Goal: Book appointment/travel/reservation

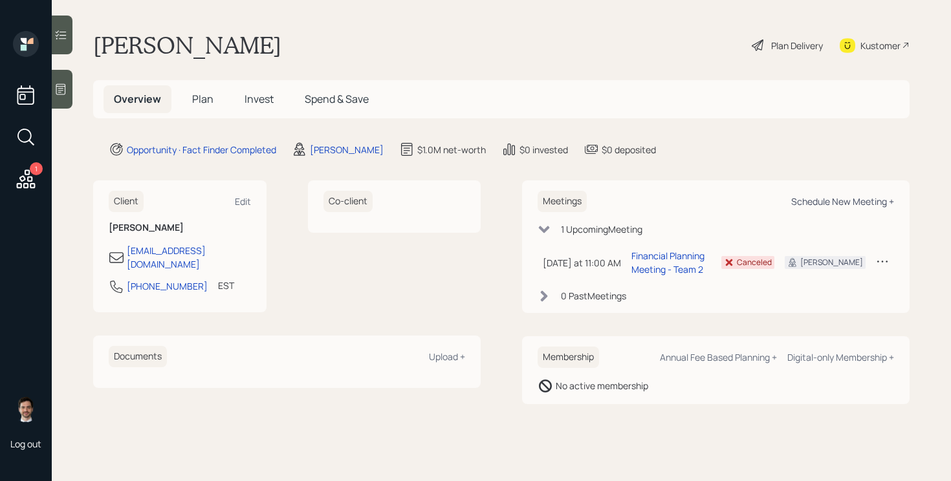
click at [833, 205] on div "Schedule New Meeting +" at bounding box center [842, 201] width 103 height 12
select select "ef6b64e1-8f62-4a74-b865-a7df4b35b836"
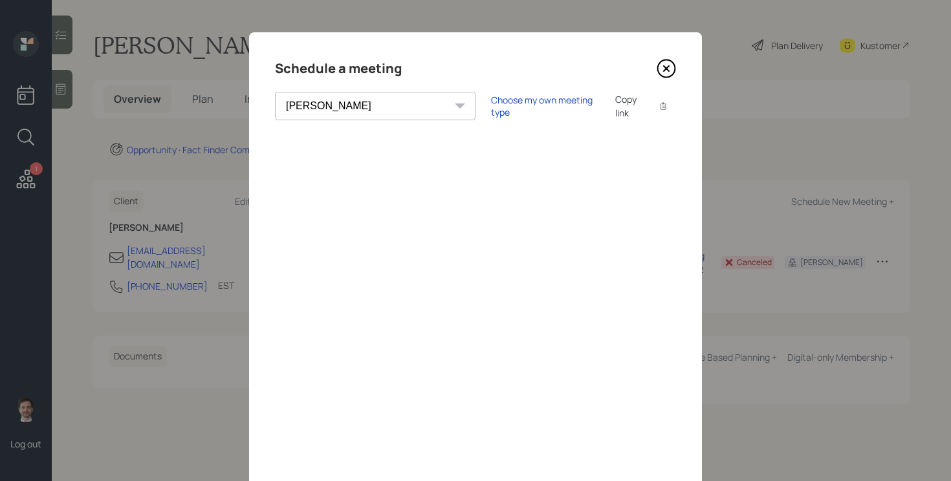
click at [659, 62] on icon at bounding box center [666, 68] width 19 height 19
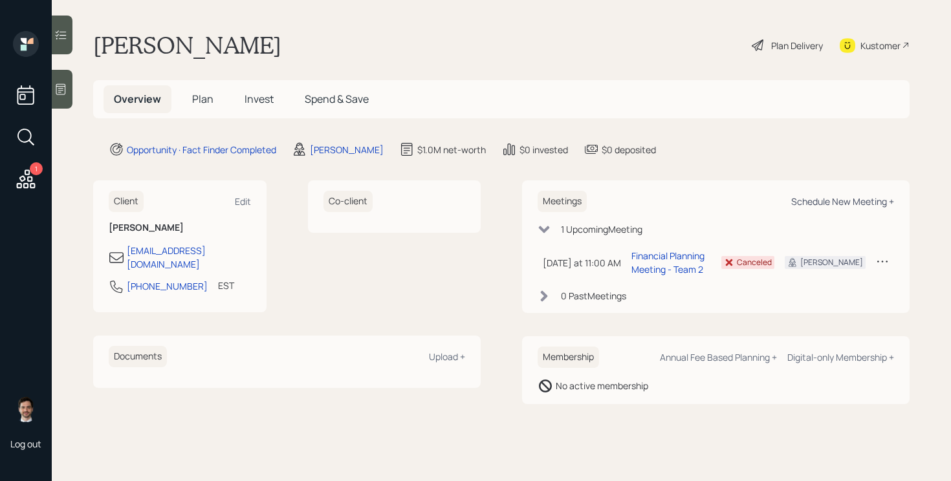
click at [864, 197] on div "Schedule New Meeting +" at bounding box center [842, 201] width 103 height 12
select select "ef6b64e1-8f62-4a74-b865-a7df4b35b836"
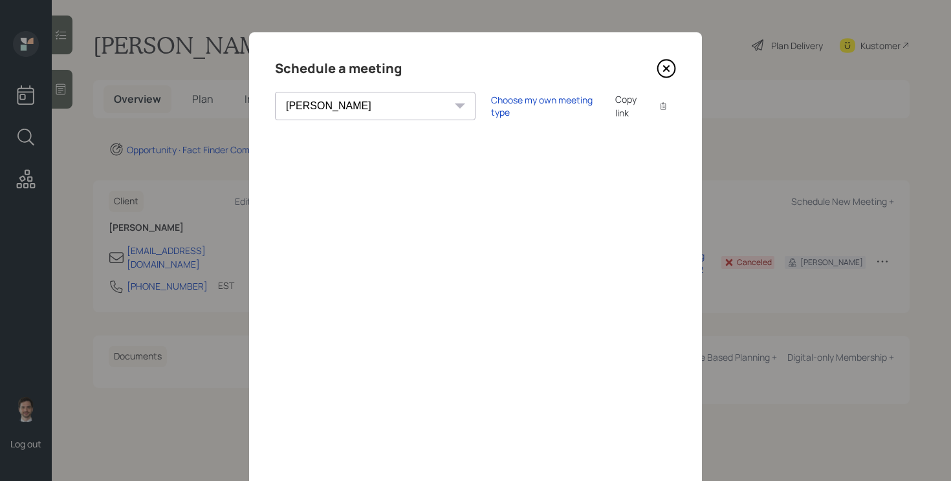
select select "ef6b64e1-8f62-4a74-b865-a7df4b35b836"
click at [661, 72] on icon at bounding box center [666, 68] width 19 height 19
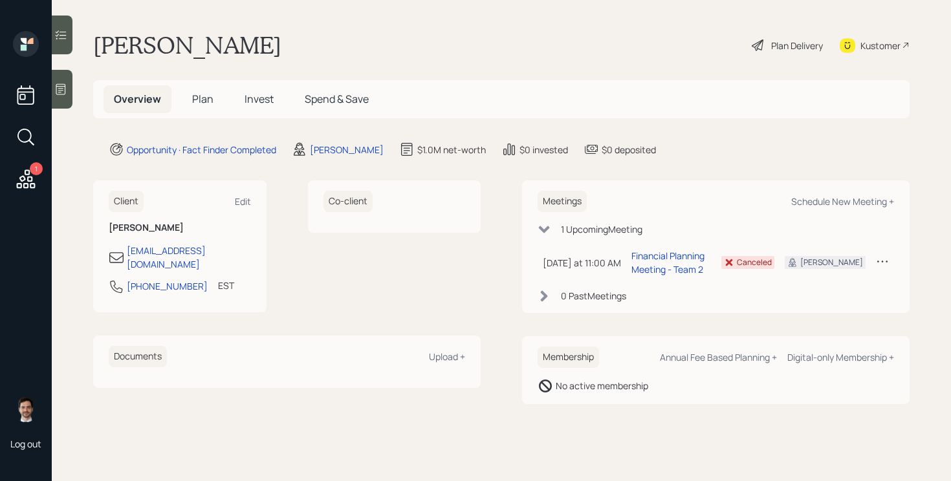
click at [730, 138] on main "Rebecca F Plan Delivery Kustomer Overview Plan Invest Spend & Save Opportunity …" at bounding box center [501, 240] width 899 height 481
click at [850, 200] on div "Schedule New Meeting +" at bounding box center [842, 201] width 103 height 12
select select "ef6b64e1-8f62-4a74-b865-a7df4b35b836"
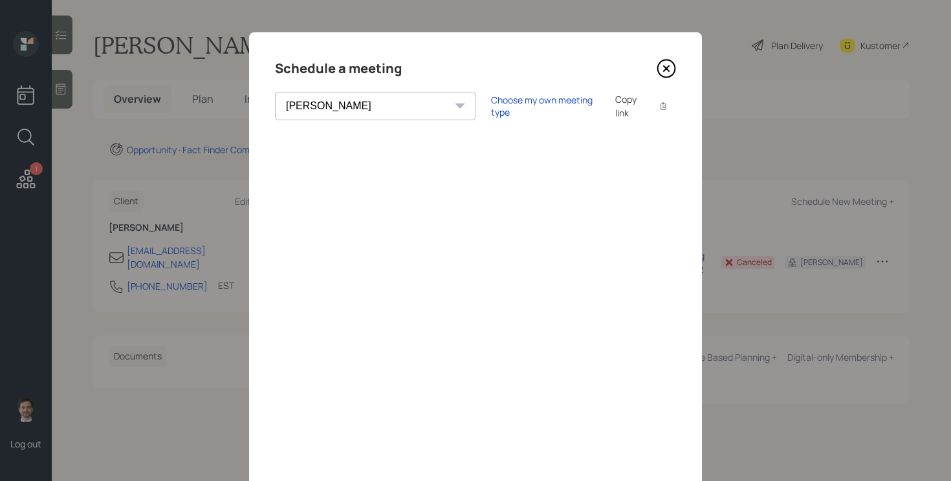
scroll to position [1, 0]
click at [667, 66] on icon at bounding box center [666, 67] width 5 height 5
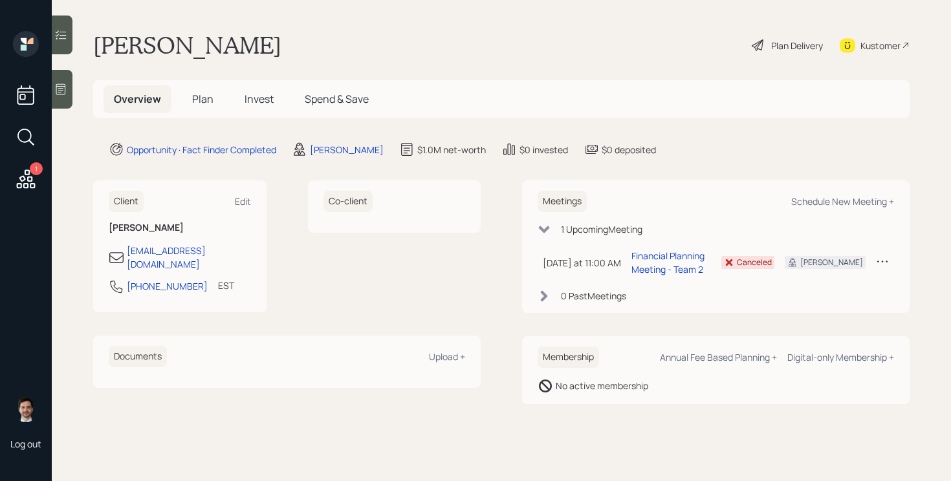
click at [808, 185] on div "Meetings Schedule New Meeting + 1 Upcoming Meeting Today at 11:00 AM Thursday, …" at bounding box center [715, 246] width 387 height 133
click at [816, 193] on div "Meetings Schedule New Meeting +" at bounding box center [716, 201] width 356 height 21
click at [818, 202] on div "Schedule New Meeting +" at bounding box center [842, 201] width 103 height 12
select select "ef6b64e1-8f62-4a74-b865-a7df4b35b836"
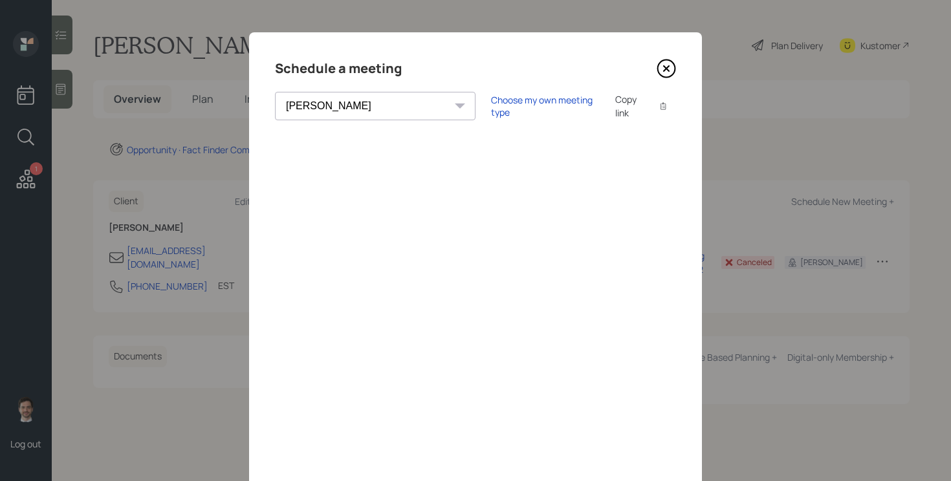
scroll to position [6, 0]
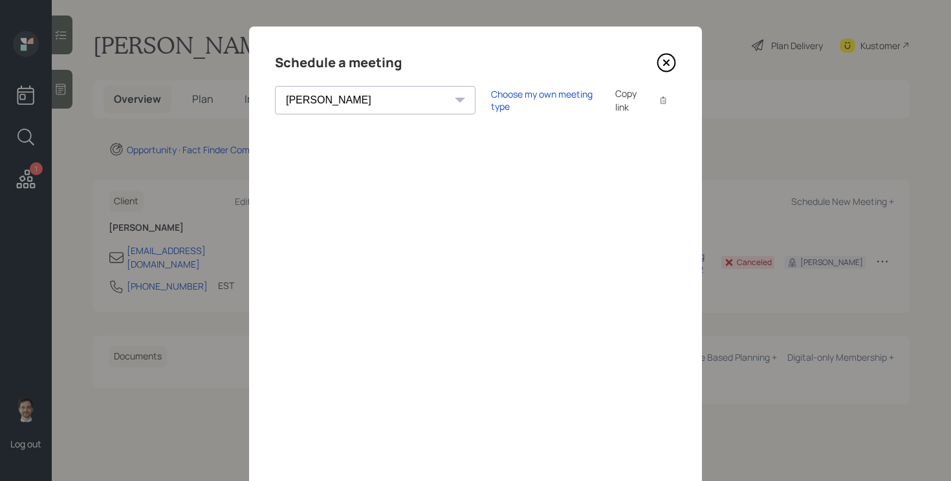
click at [491, 111] on div "Choose my own meeting type Copy link Copy text" at bounding box center [583, 100] width 185 height 27
click at [491, 96] on div "Choose my own meeting type" at bounding box center [545, 100] width 109 height 25
click at [671, 66] on icon at bounding box center [666, 62] width 19 height 19
